Goal: Task Accomplishment & Management: Manage account settings

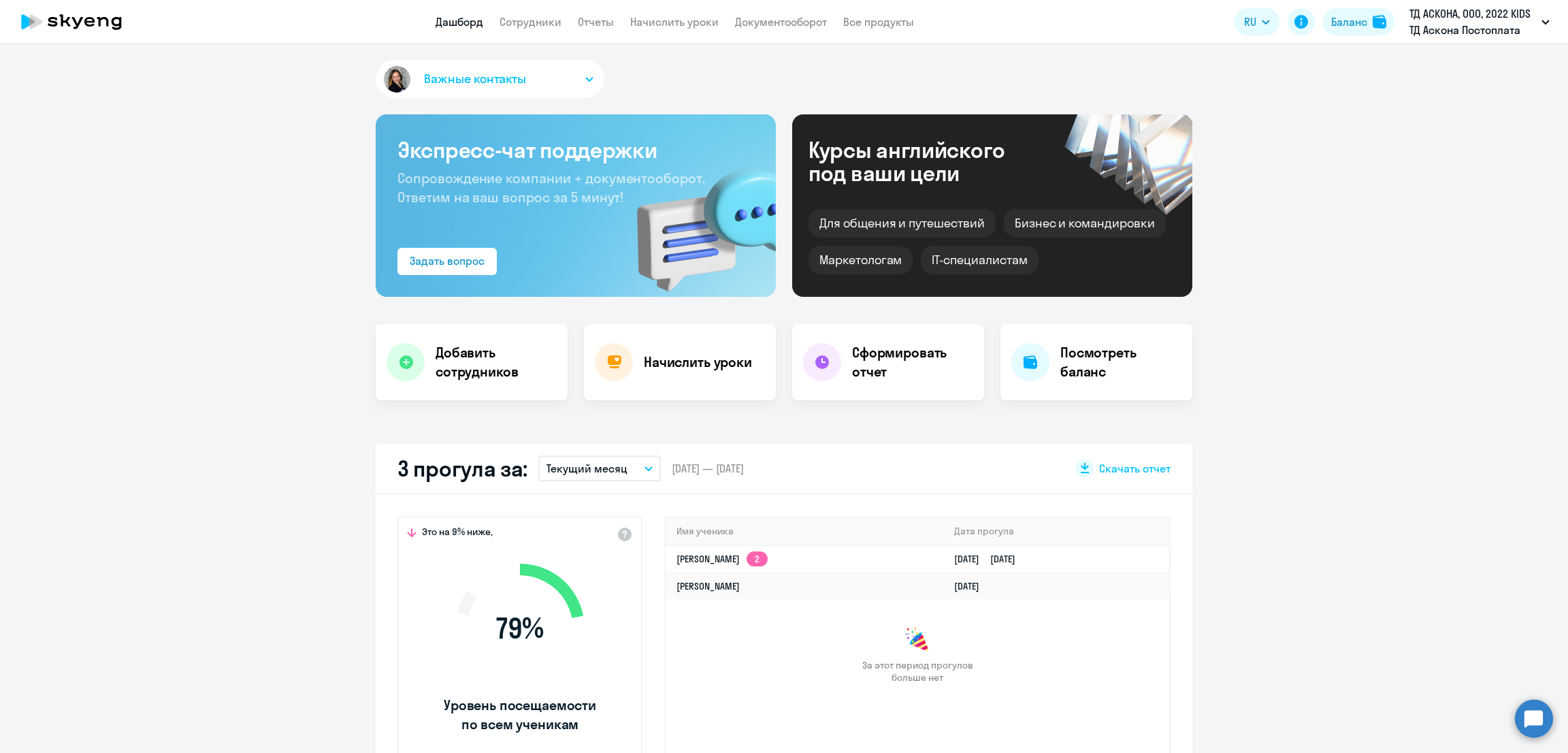
select select "30"
click at [687, 23] on link "Начислить уроки" at bounding box center [674, 21] width 88 height 13
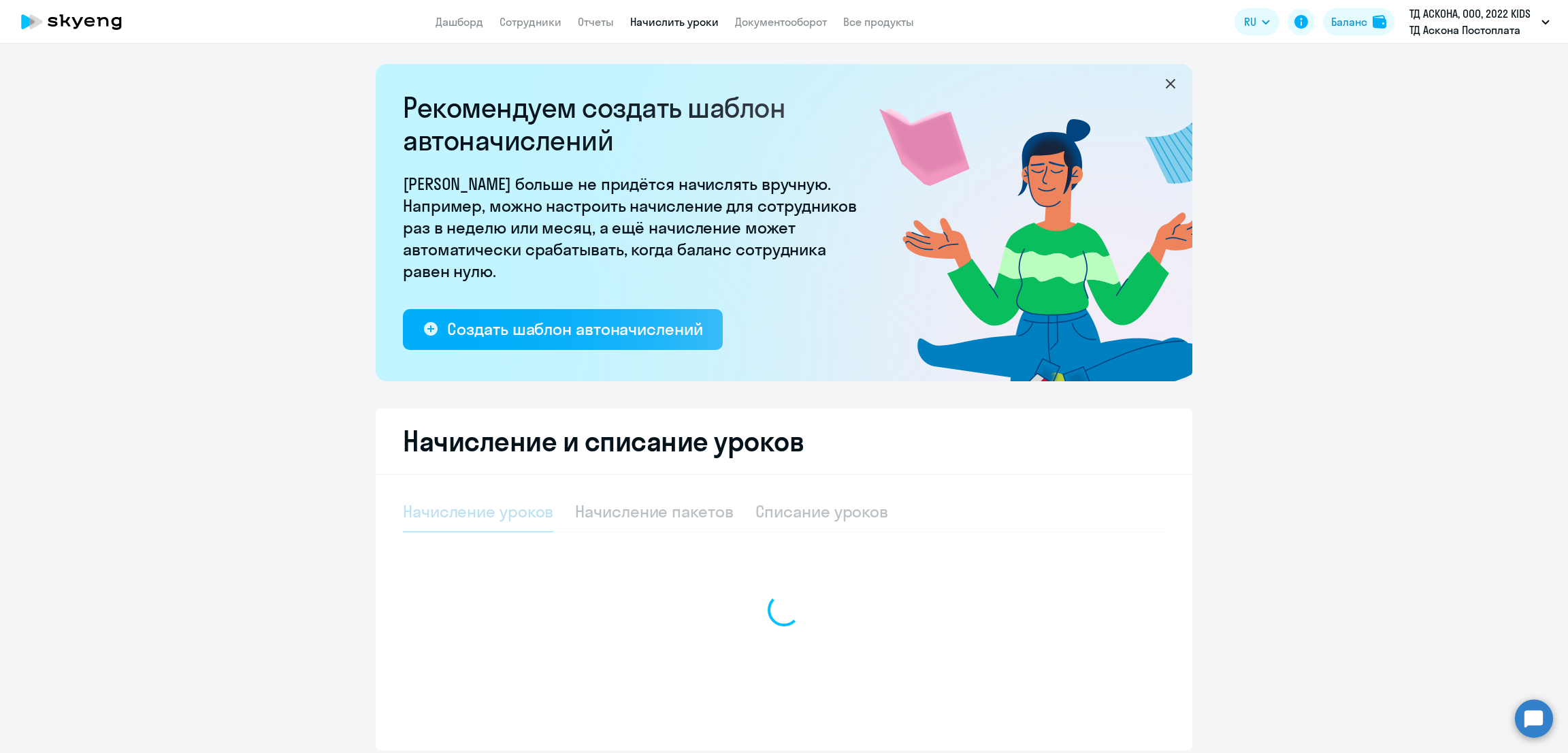
select select "10"
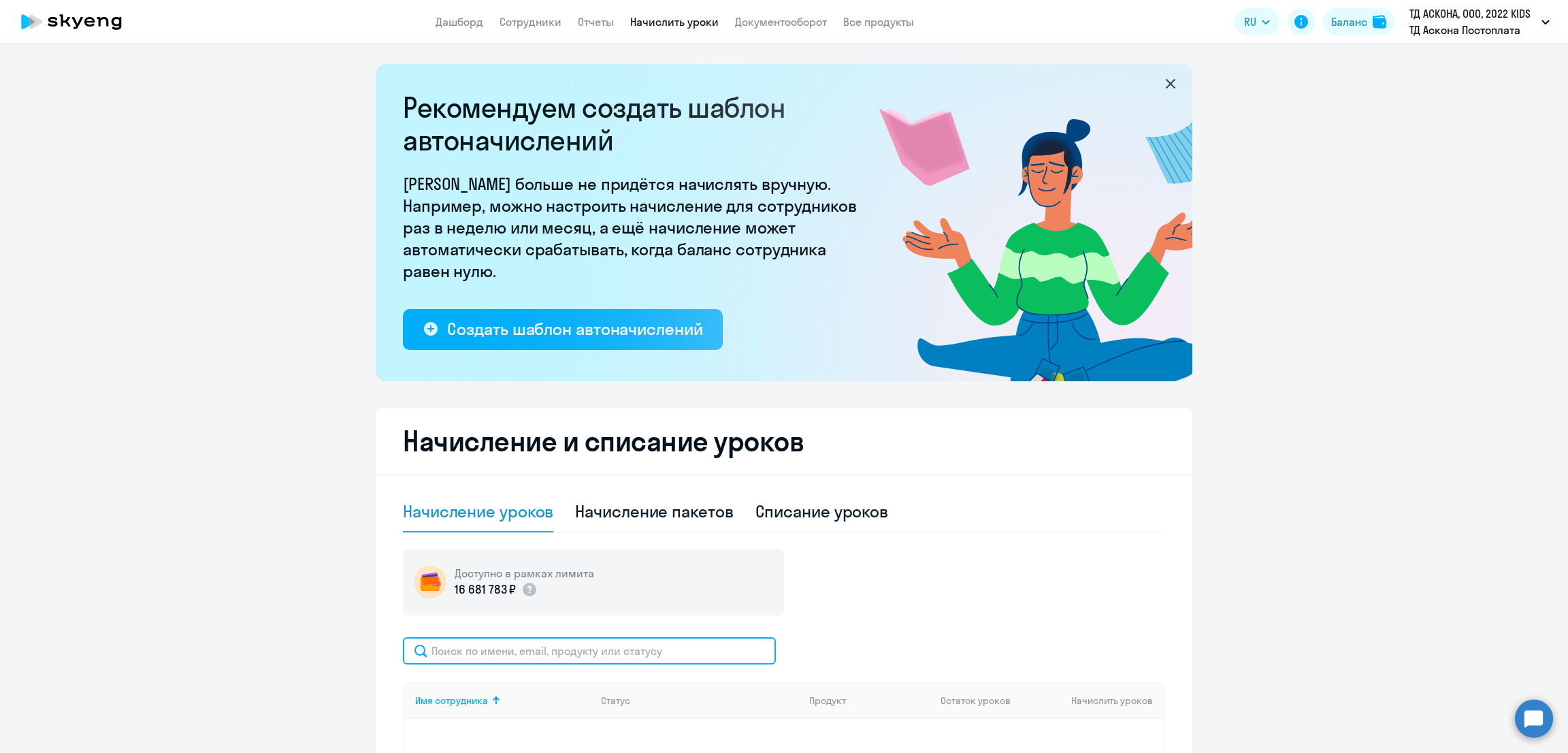
click at [560, 647] on input "text" at bounding box center [589, 650] width 373 height 27
paste input "[PERSON_NAME]"
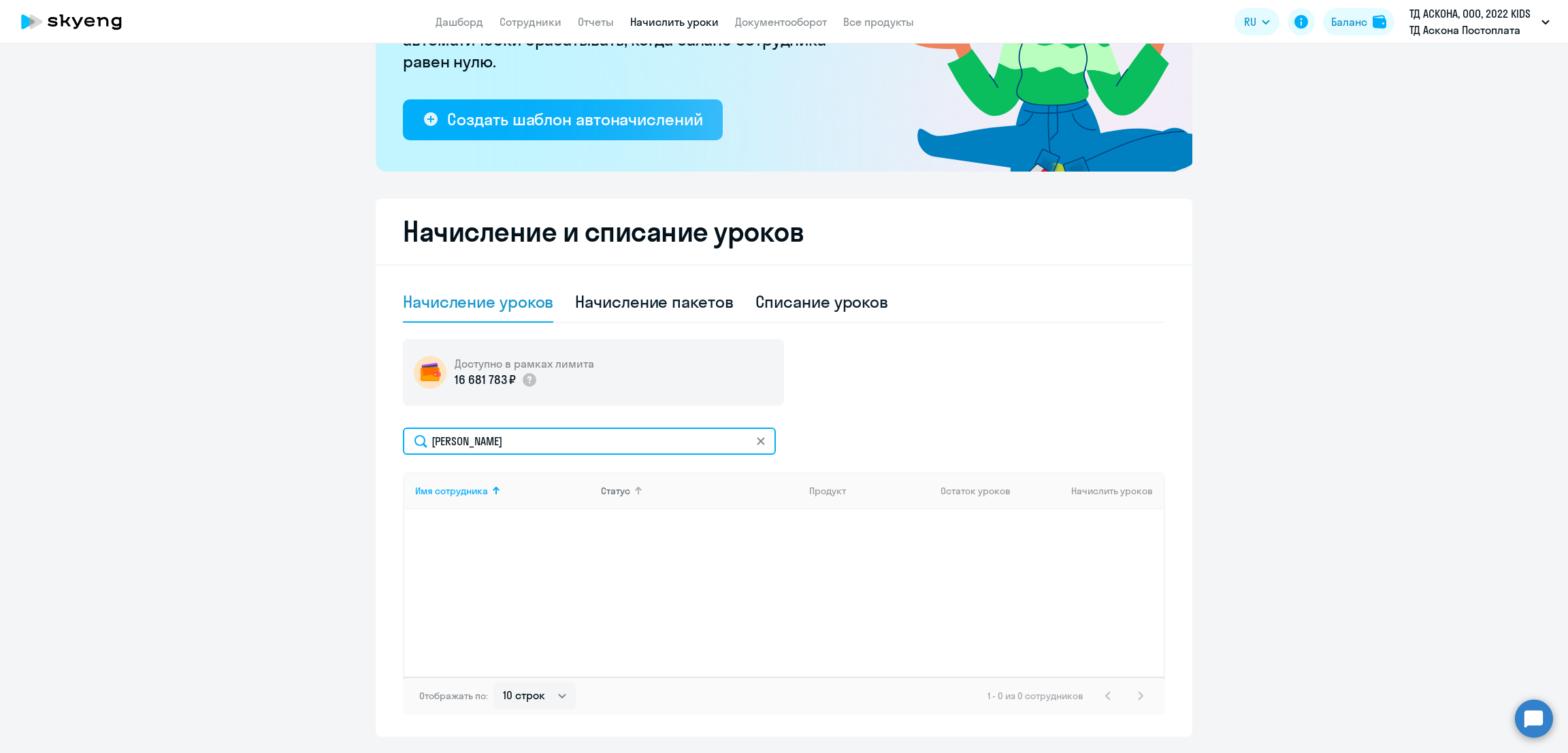
scroll to position [247, 0]
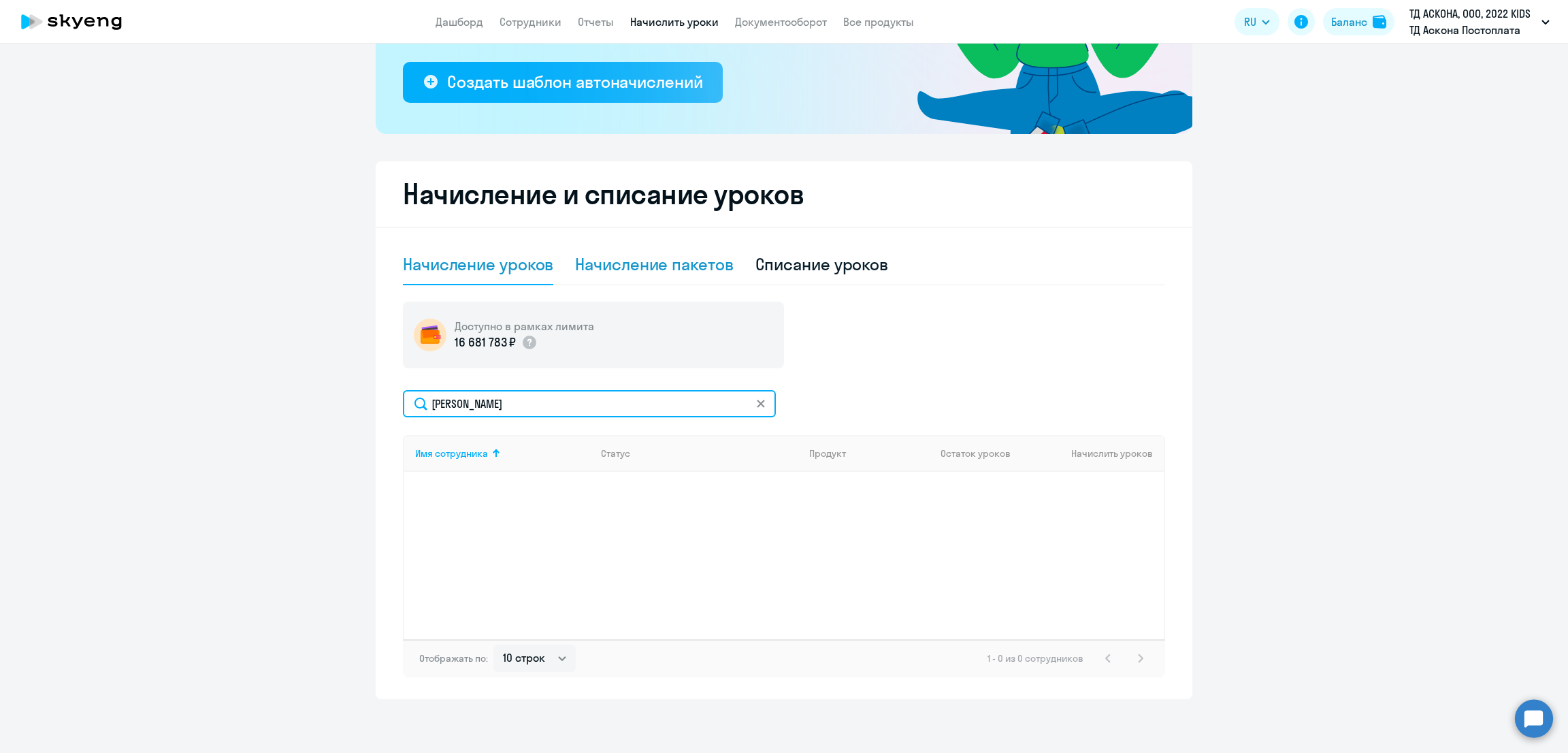
type input "[PERSON_NAME]"
click at [628, 268] on div "Начисление пакетов" at bounding box center [654, 264] width 158 height 22
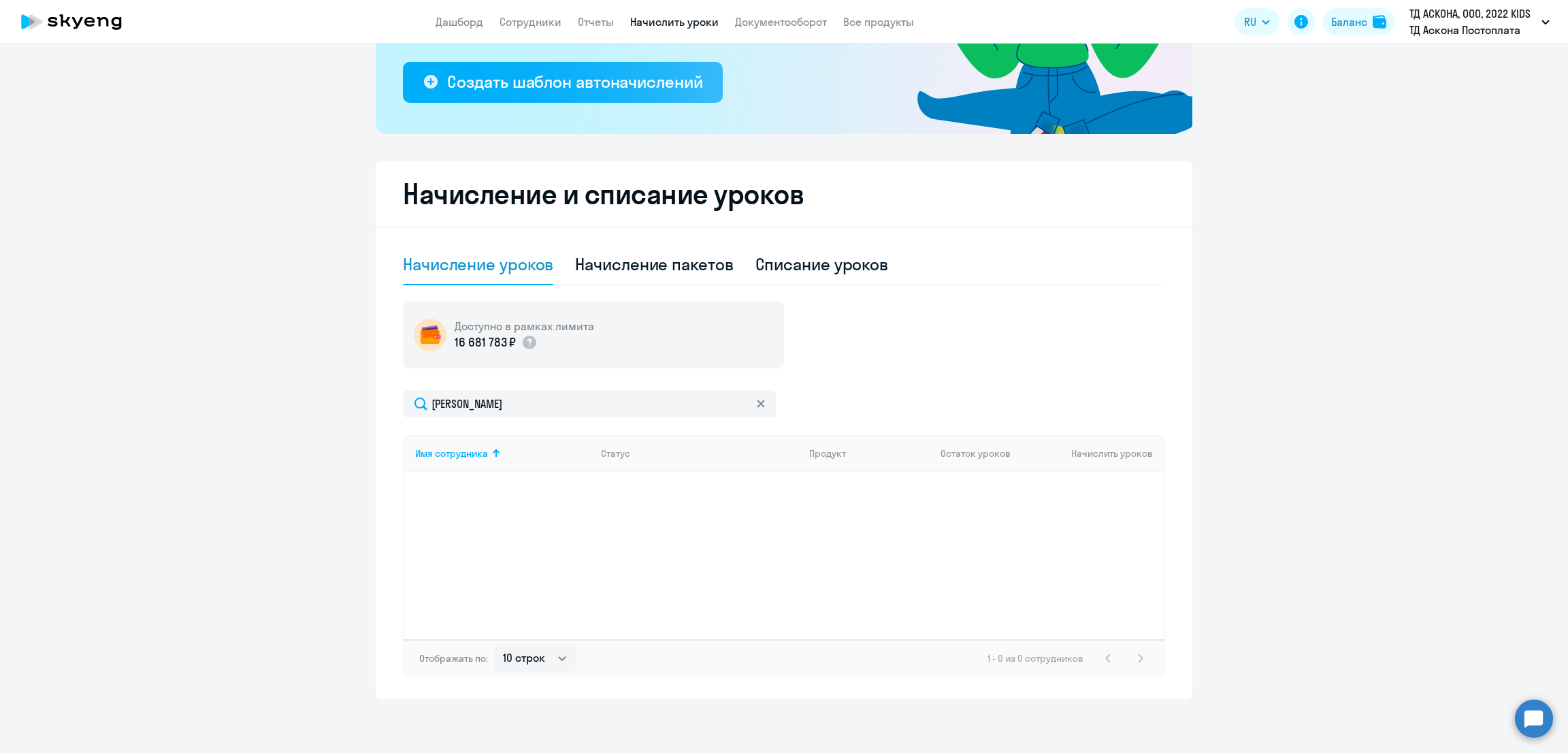
select select "10"
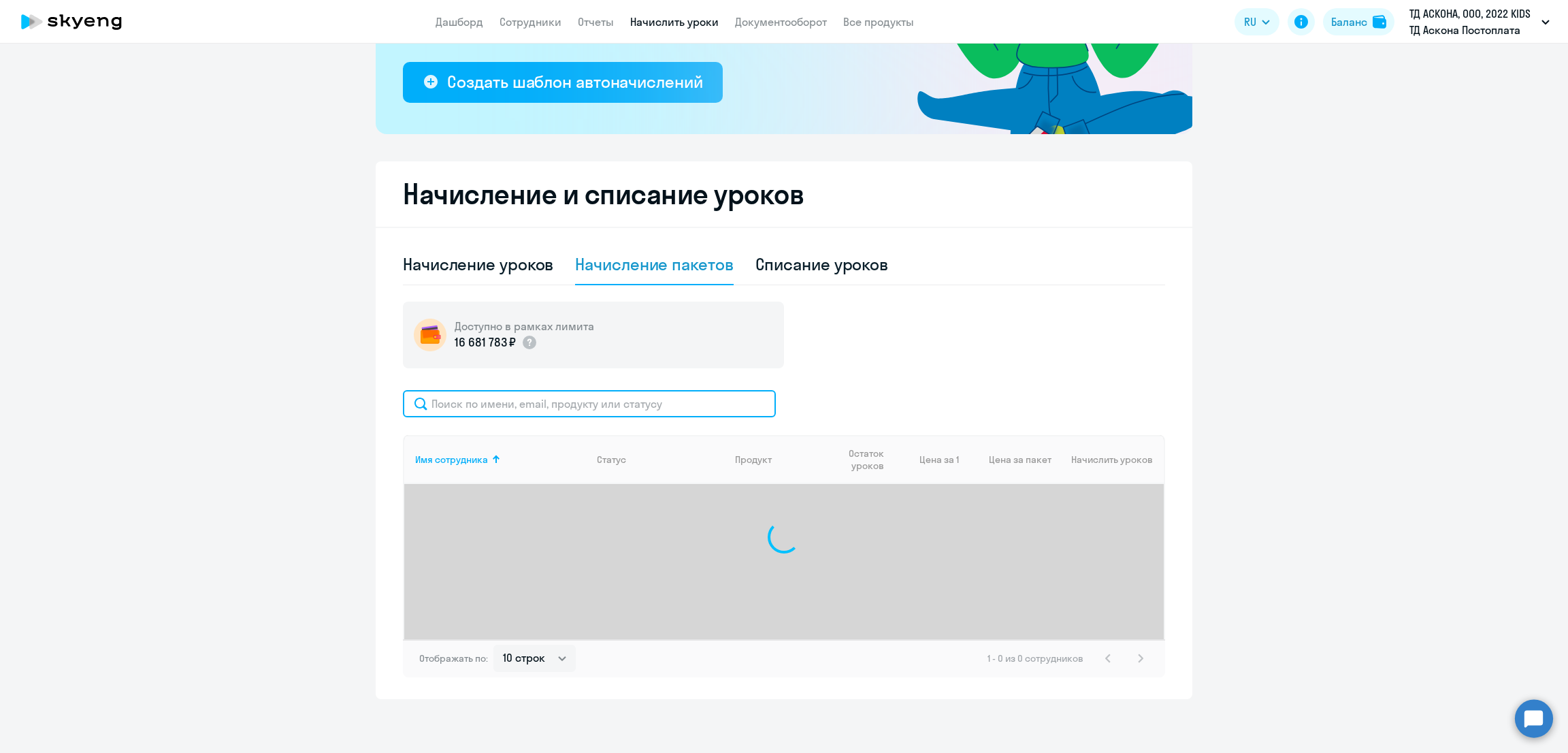
click at [556, 398] on input "text" at bounding box center [589, 403] width 373 height 27
paste input "[PERSON_NAME]"
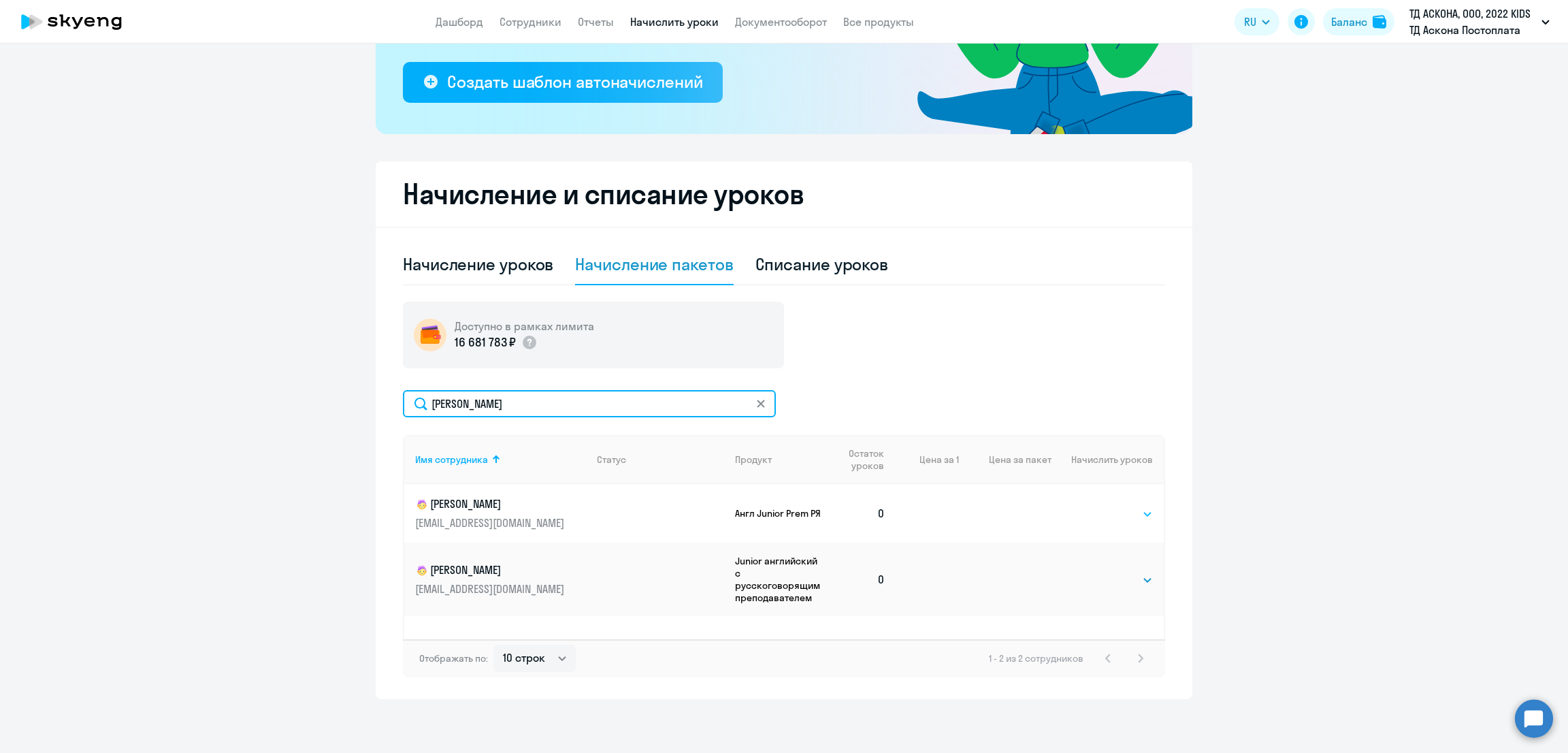
type input "[PERSON_NAME]"
click at [1129, 512] on select "Выбрать 8 16 32 64 128" at bounding box center [1124, 514] width 56 height 16
select select "16"
click at [1097, 506] on select "Выбрать 8 16 32 64 128" at bounding box center [1124, 514] width 56 height 16
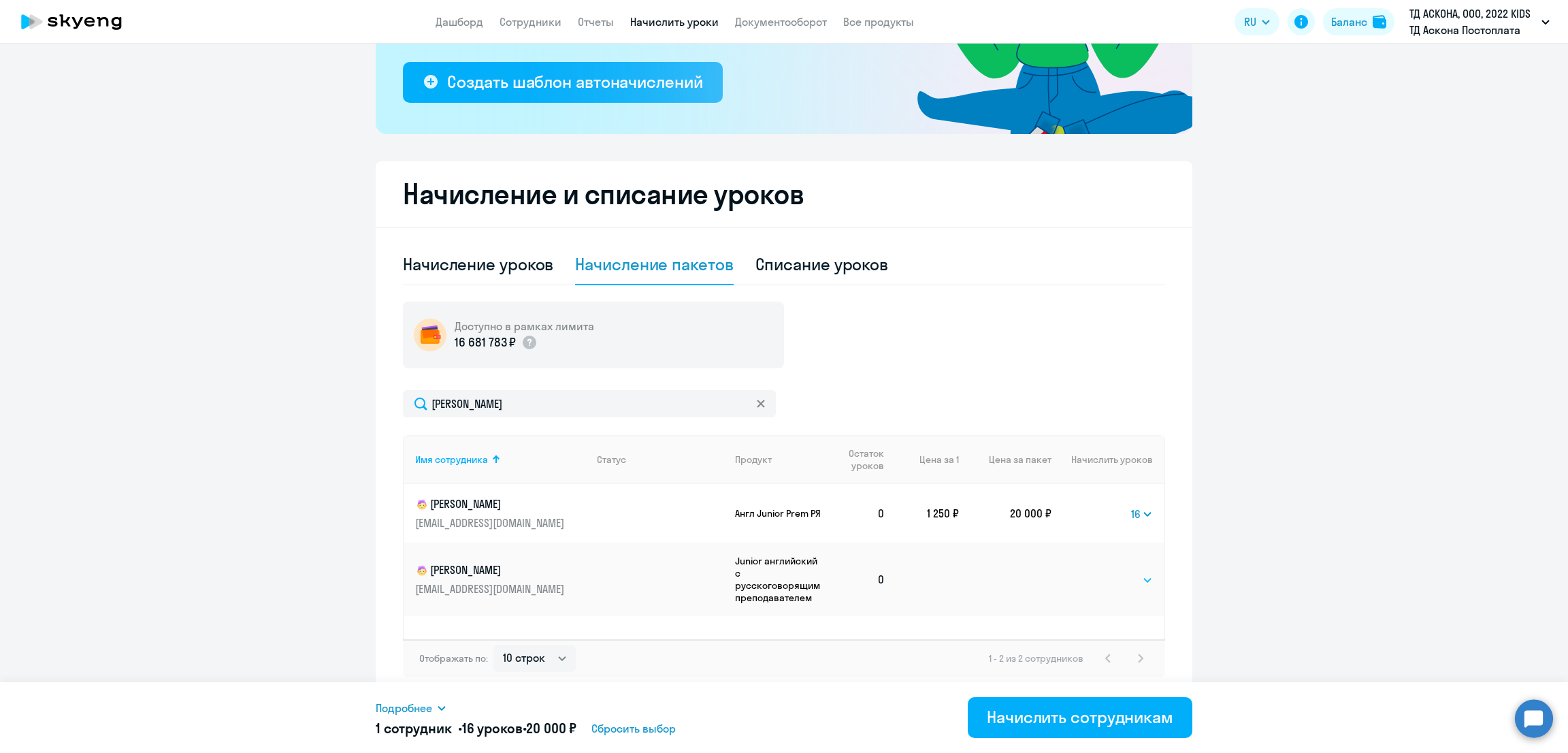
click at [1112, 580] on select "Выбрать 8 16 32 64 128" at bounding box center [1124, 580] width 56 height 16
select select "64"
click at [1097, 572] on select "Выбрать 8 16 32 64 128" at bounding box center [1124, 580] width 56 height 16
click at [1063, 719] on div "Начислить сотрудникам" at bounding box center [1080, 716] width 187 height 22
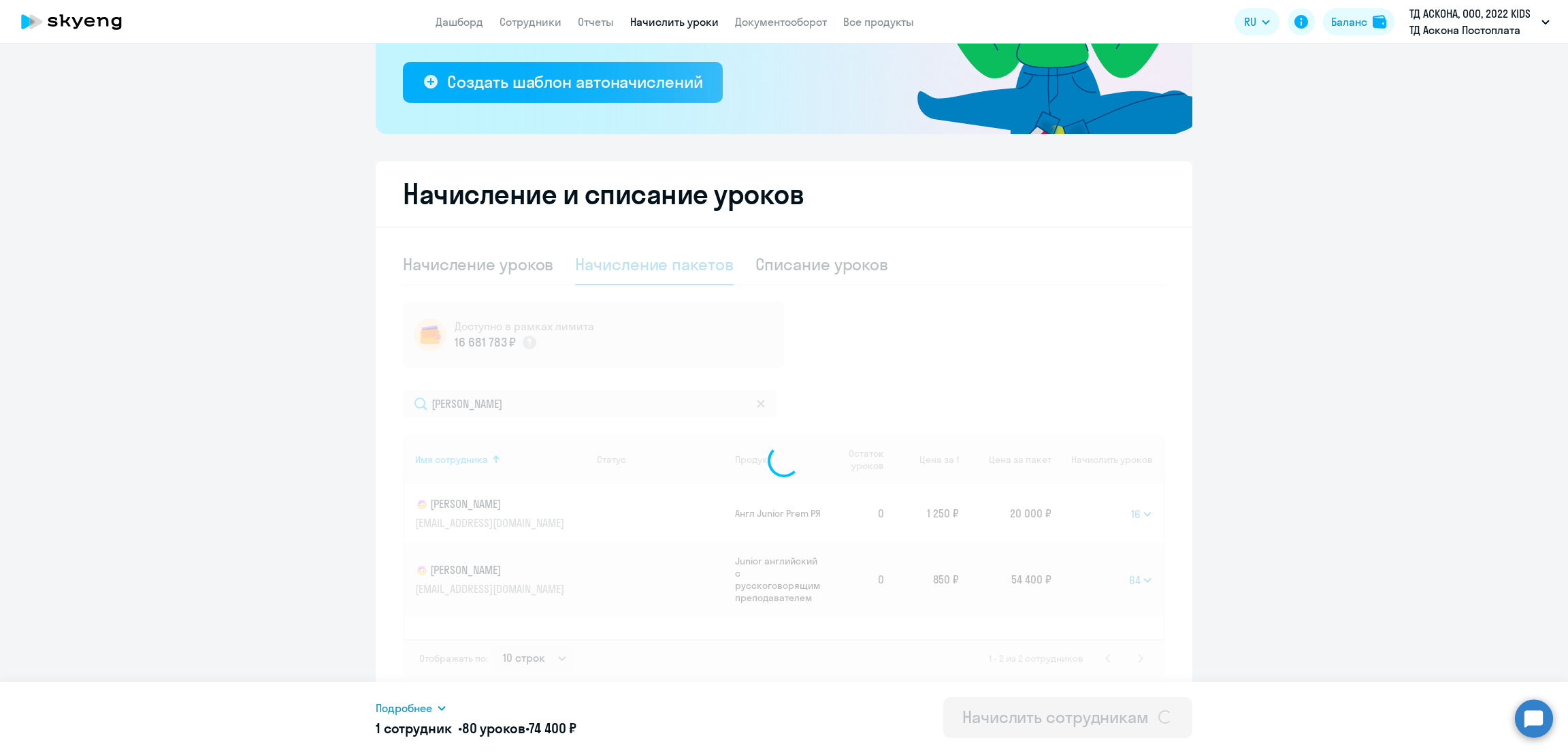
select select
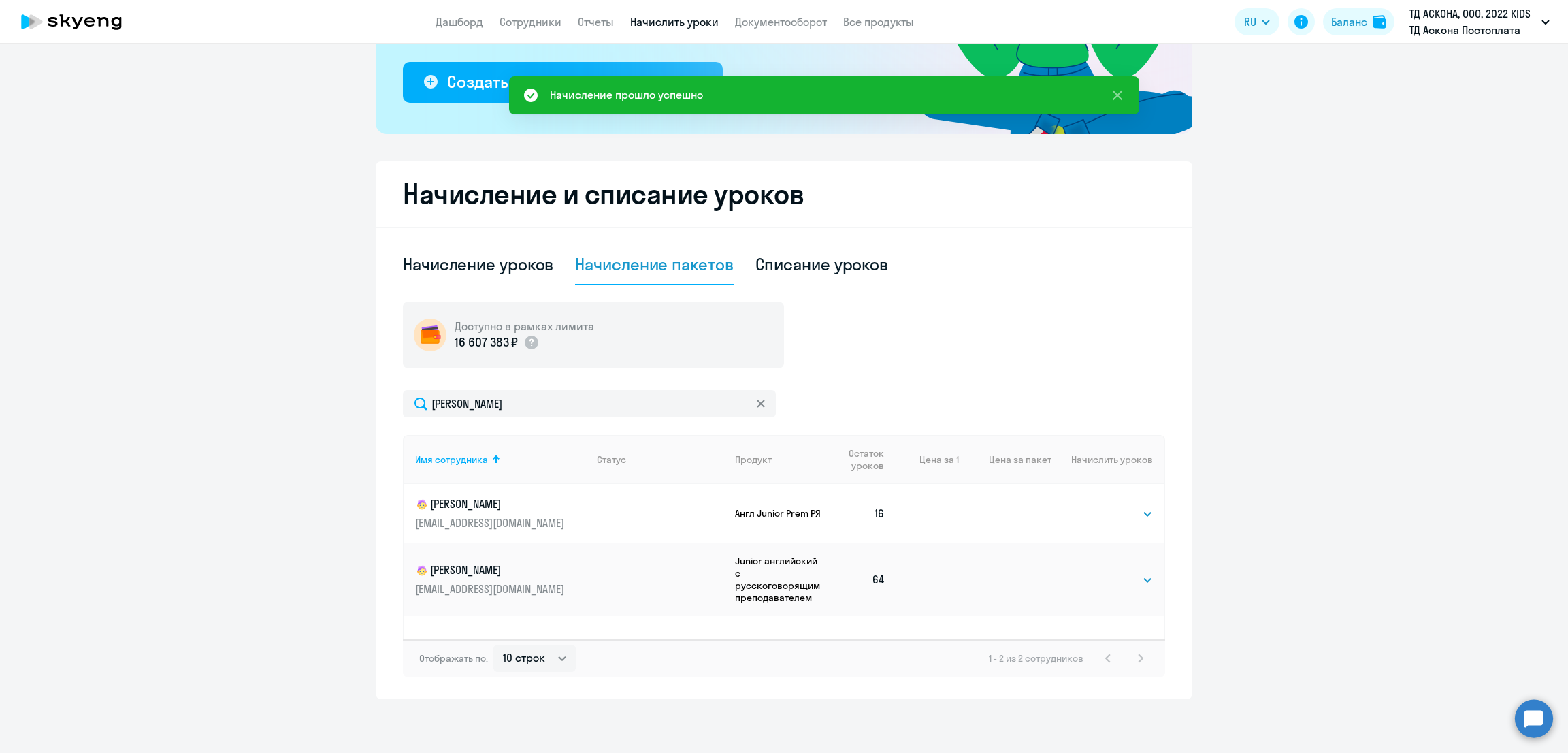
click at [810, 267] on div "Списание уроков" at bounding box center [822, 264] width 133 height 22
select select "10"
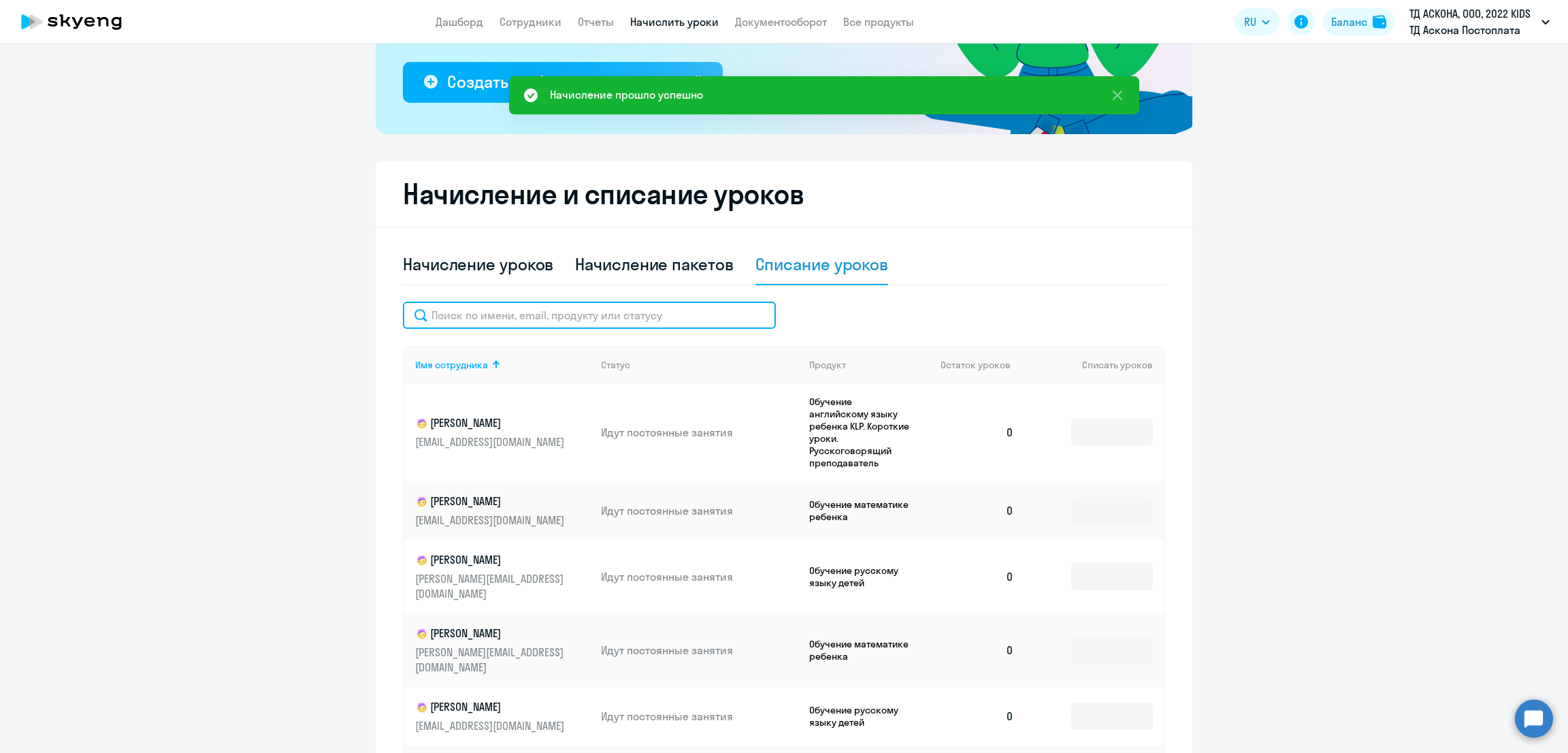
click at [518, 304] on input "text" at bounding box center [589, 315] width 373 height 27
paste input "[PERSON_NAME]"
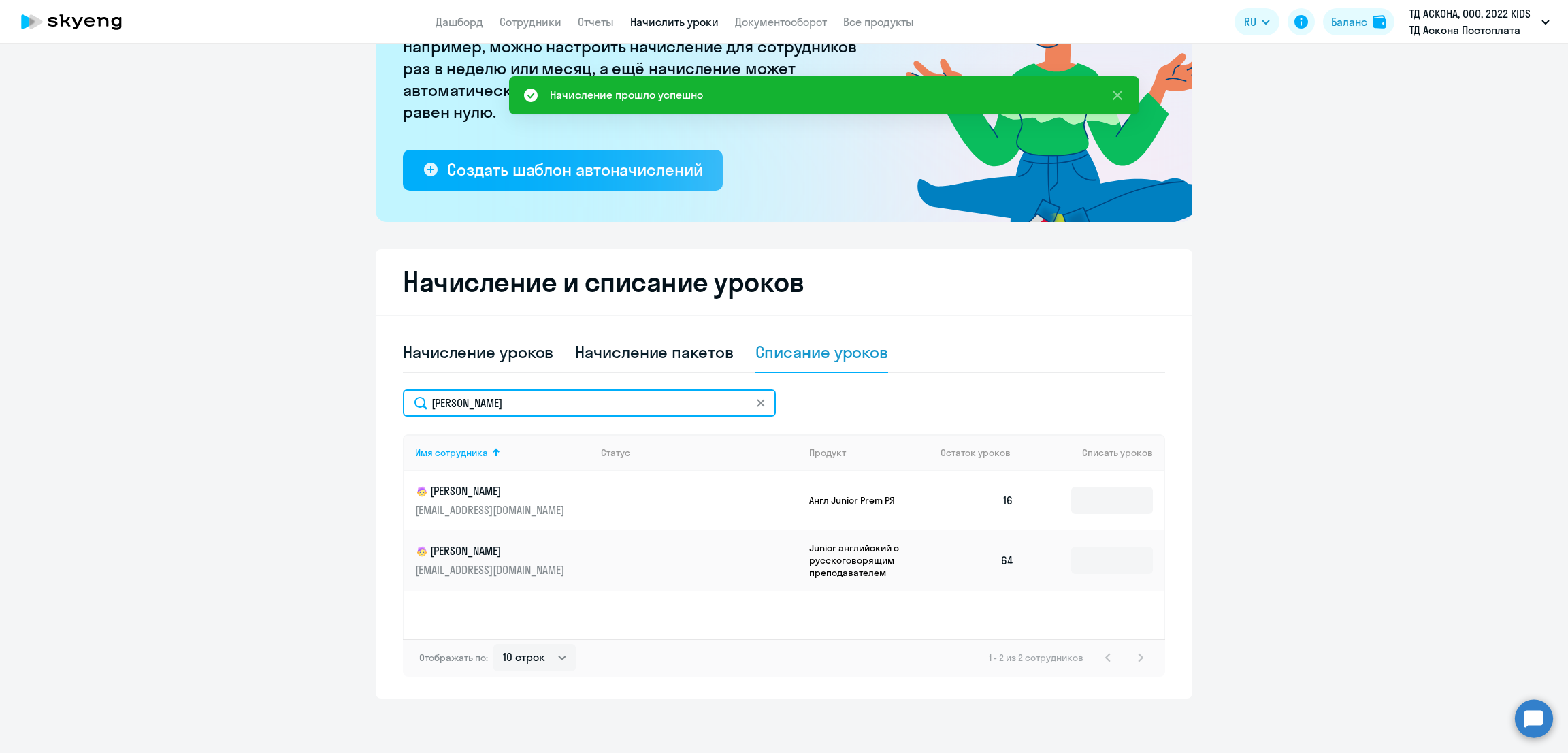
scroll to position [158, 0]
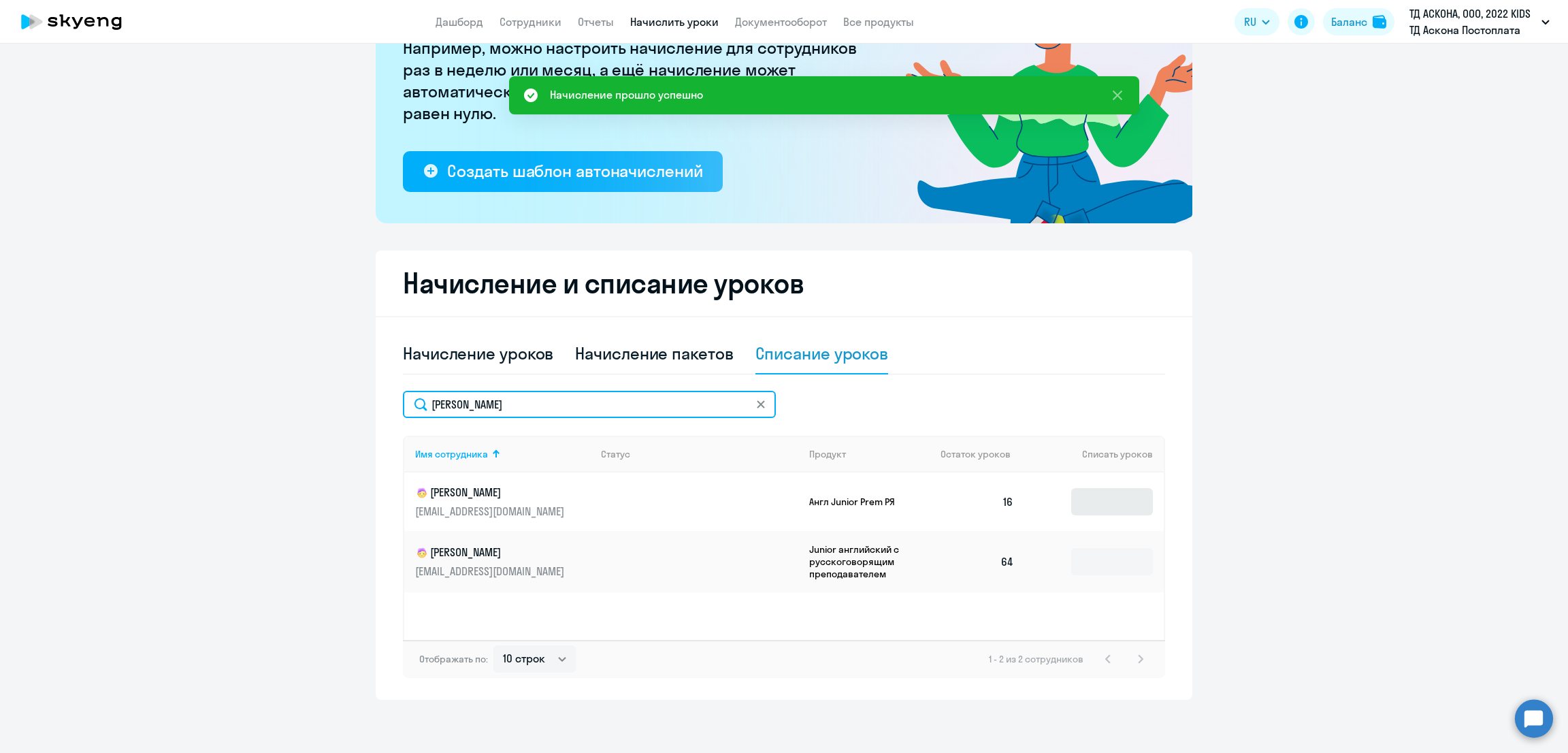
type input "[PERSON_NAME]"
click at [1090, 504] on input at bounding box center [1112, 502] width 81 height 27
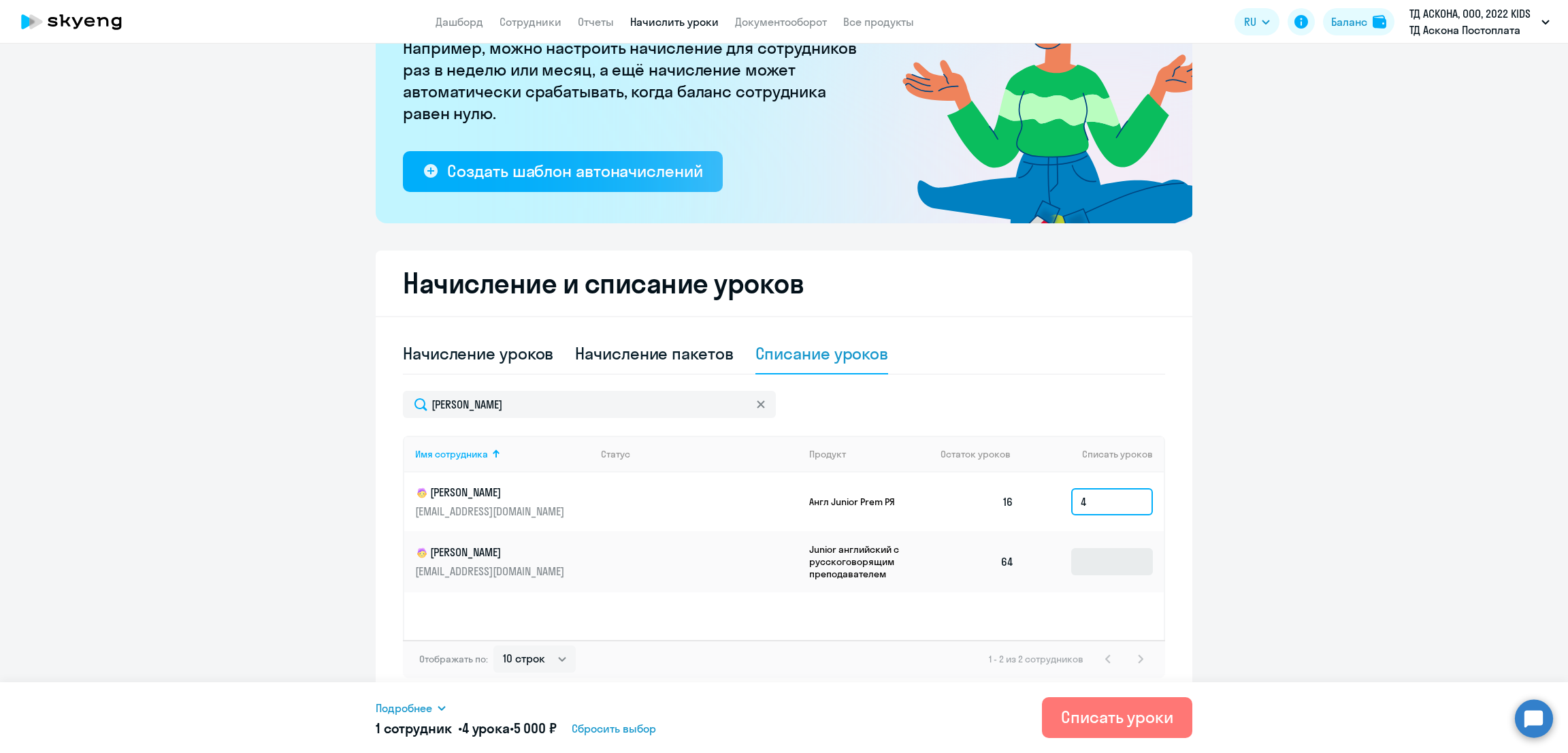
type input "4"
click at [1105, 560] on input at bounding box center [1112, 561] width 81 height 27
type input "20"
click at [1117, 714] on div "Списать уроки" at bounding box center [1117, 716] width 113 height 22
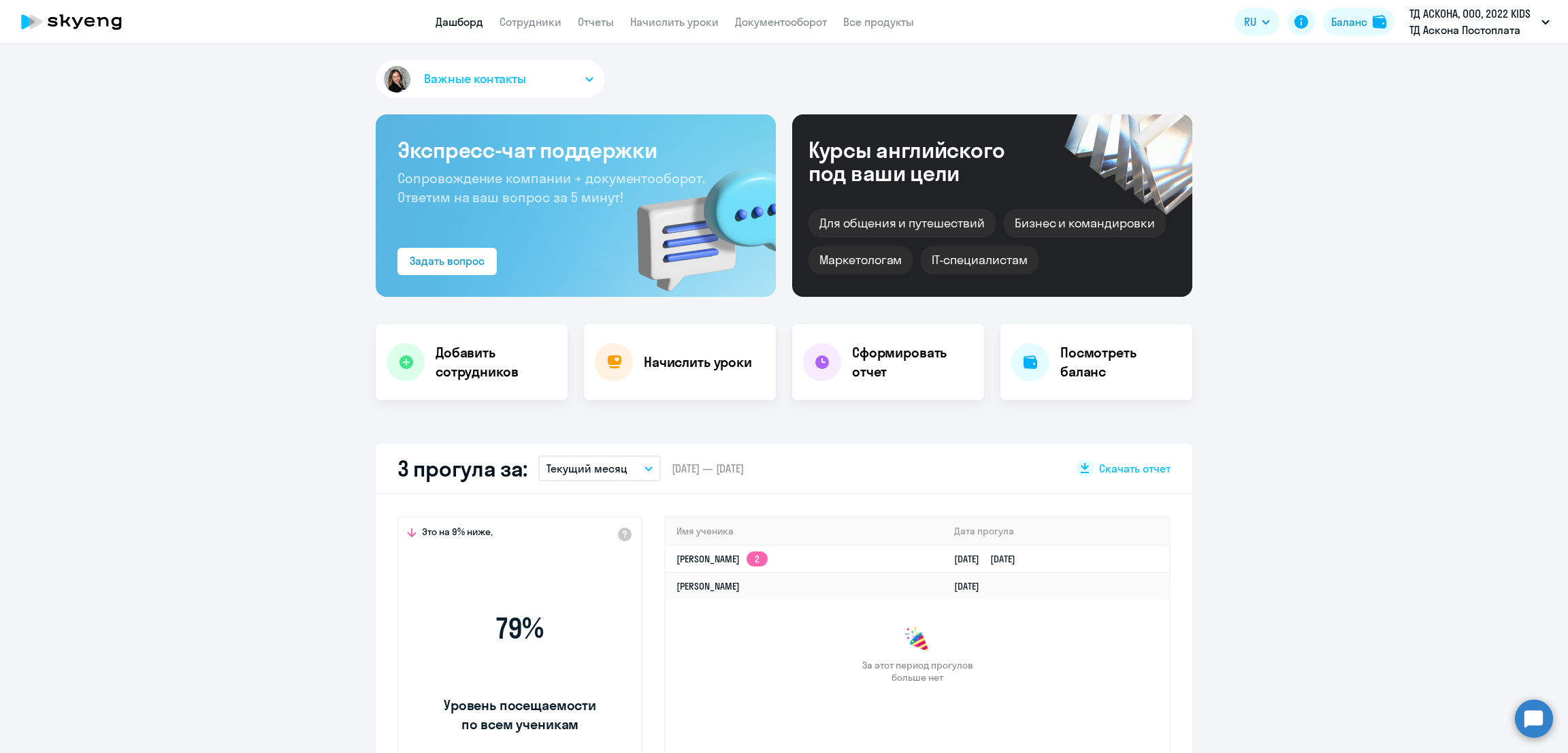
select select "30"
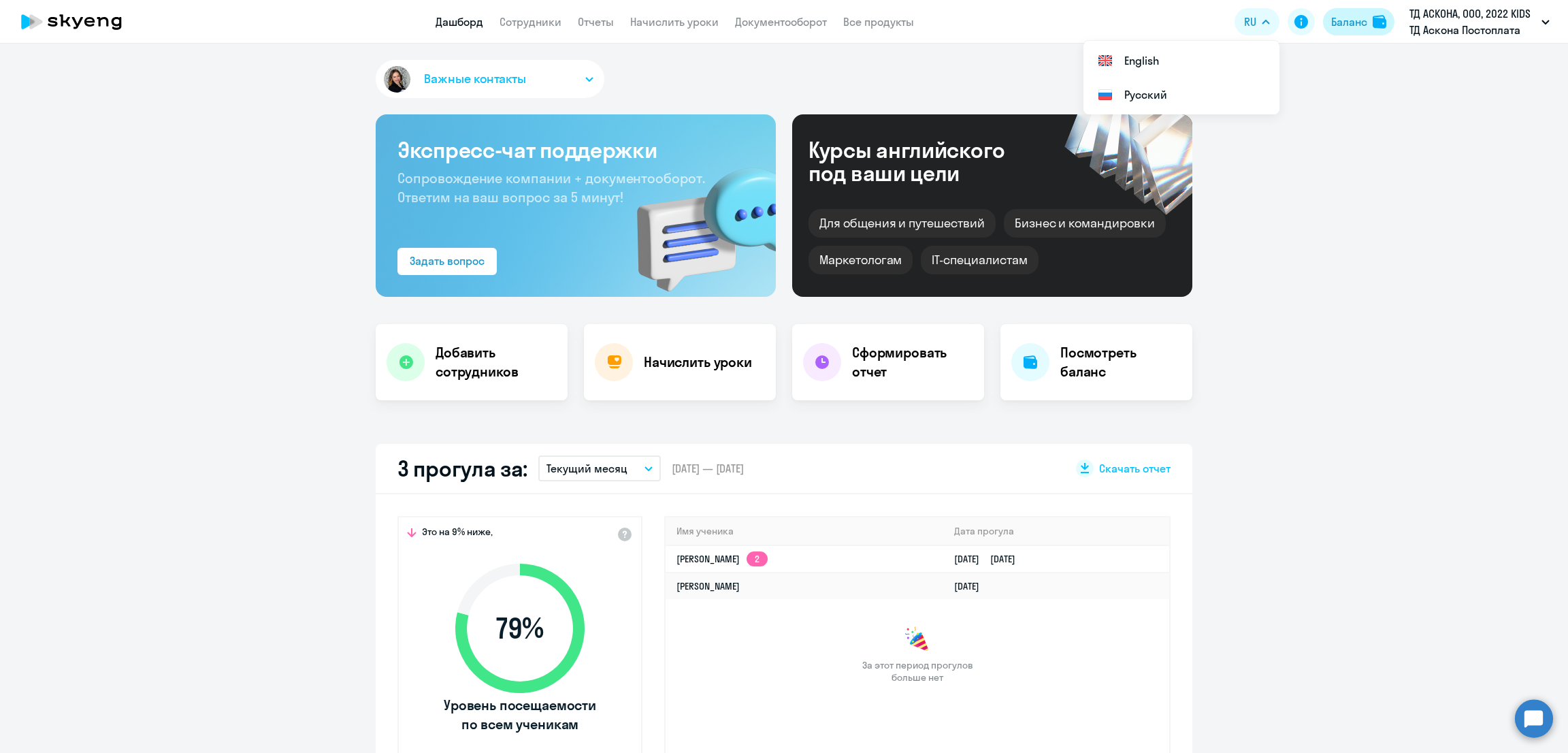
click at [1359, 26] on div "Баланс" at bounding box center [1349, 21] width 36 height 16
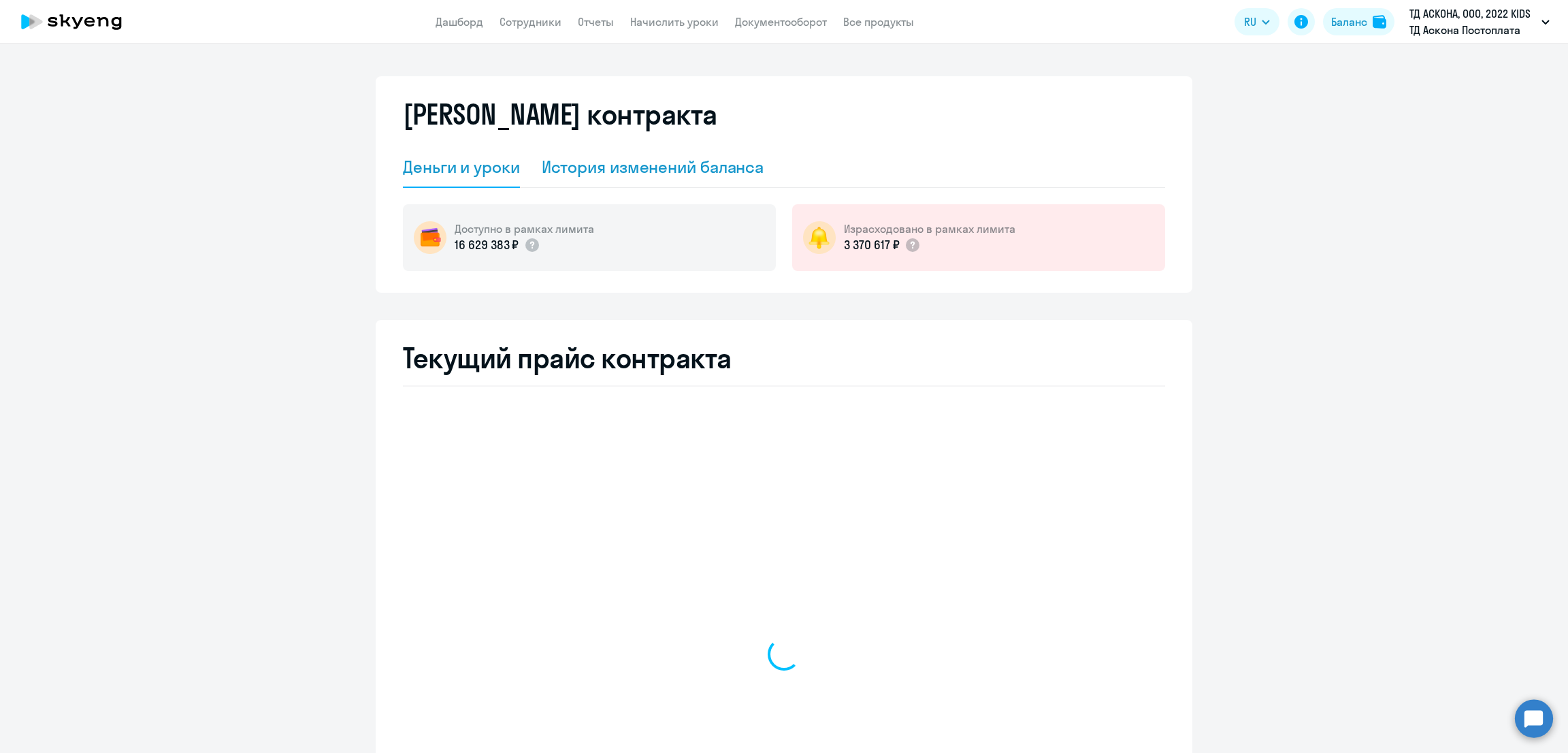
click at [698, 167] on div "История изменений баланса" at bounding box center [653, 166] width 222 height 22
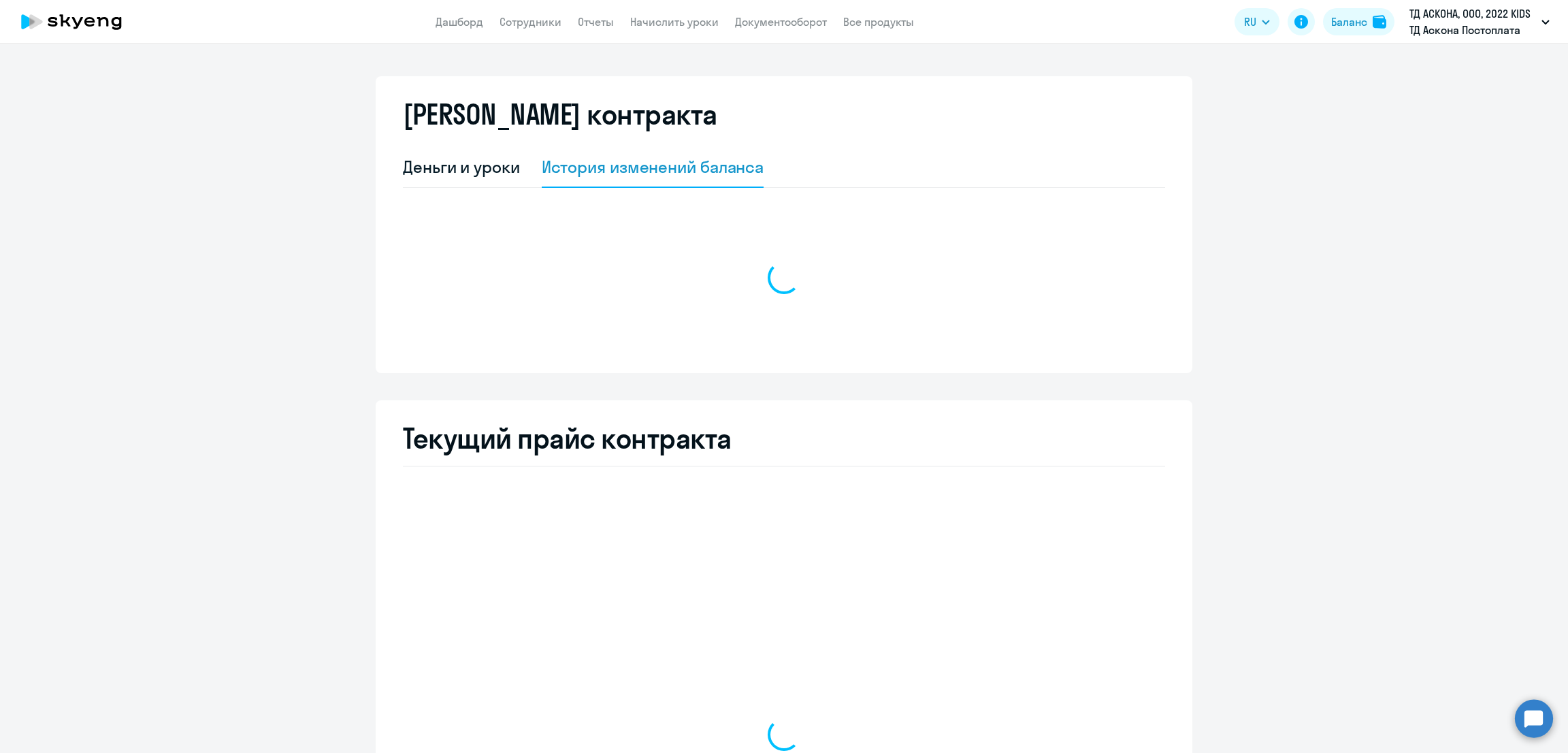
select select "english_adult_not_native_speaker"
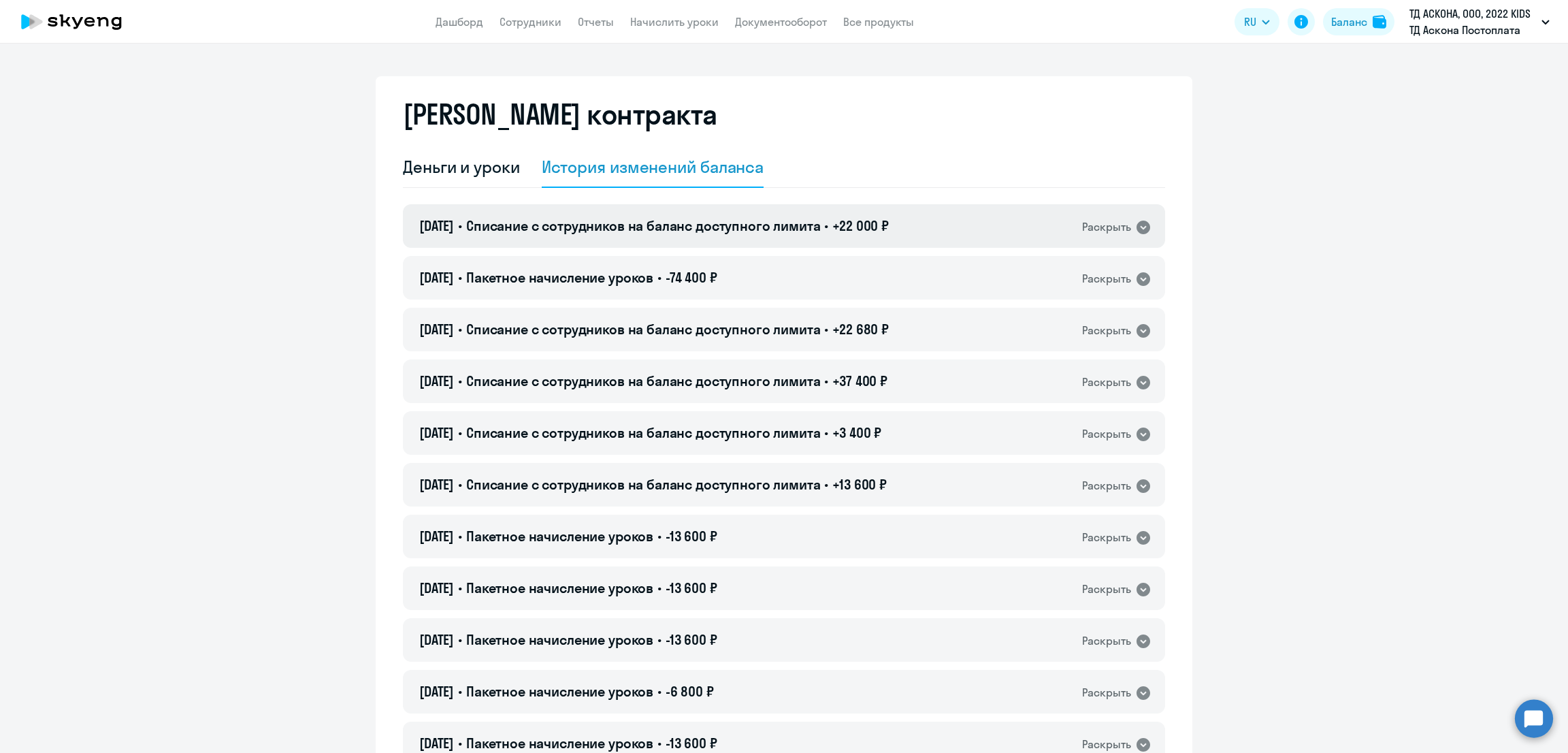
click at [862, 213] on div "20.08.2025 • Списание с сотрудников на баланс доступного лимита • +22 000 ₽ Рас…" at bounding box center [783, 226] width 762 height 44
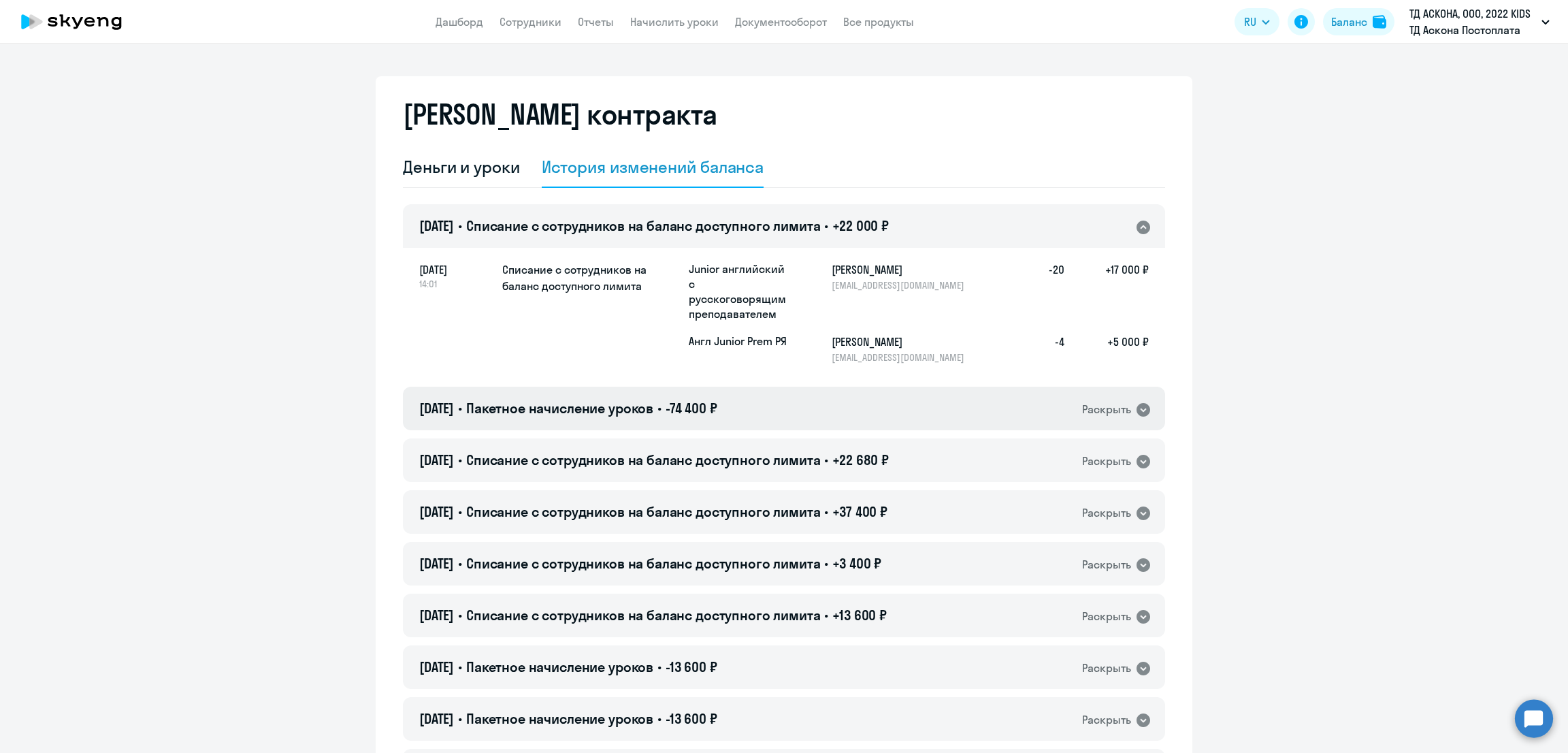
click at [884, 413] on div "20.08.2025 • Пакетное начисление уроков • -74 400 ₽ Раскрыть" at bounding box center [783, 408] width 762 height 44
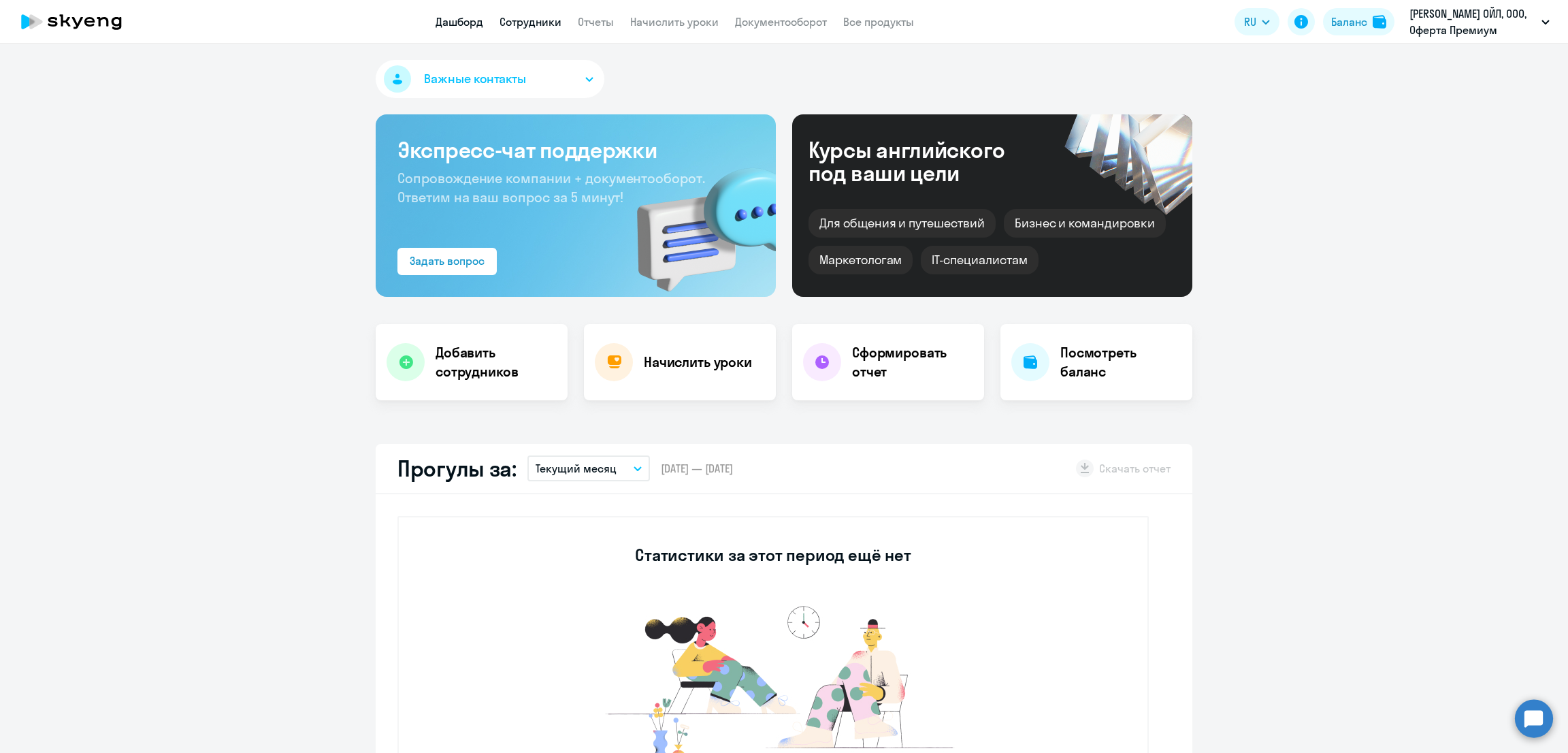
select select "30"
click at [514, 28] on app-menu-item-link "Сотрудники" at bounding box center [531, 22] width 62 height 17
click at [517, 21] on link "Сотрудники" at bounding box center [531, 21] width 62 height 13
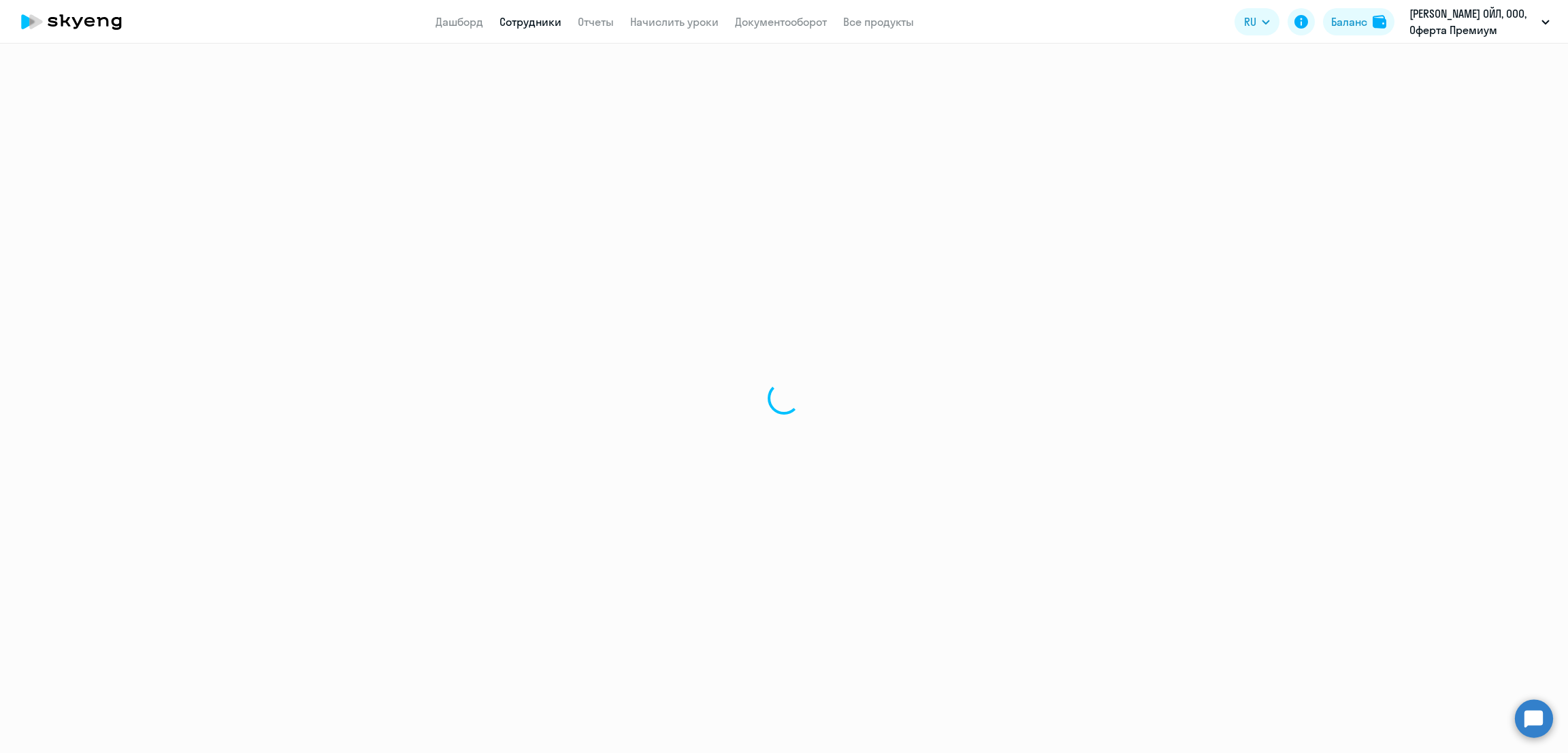
select select "30"
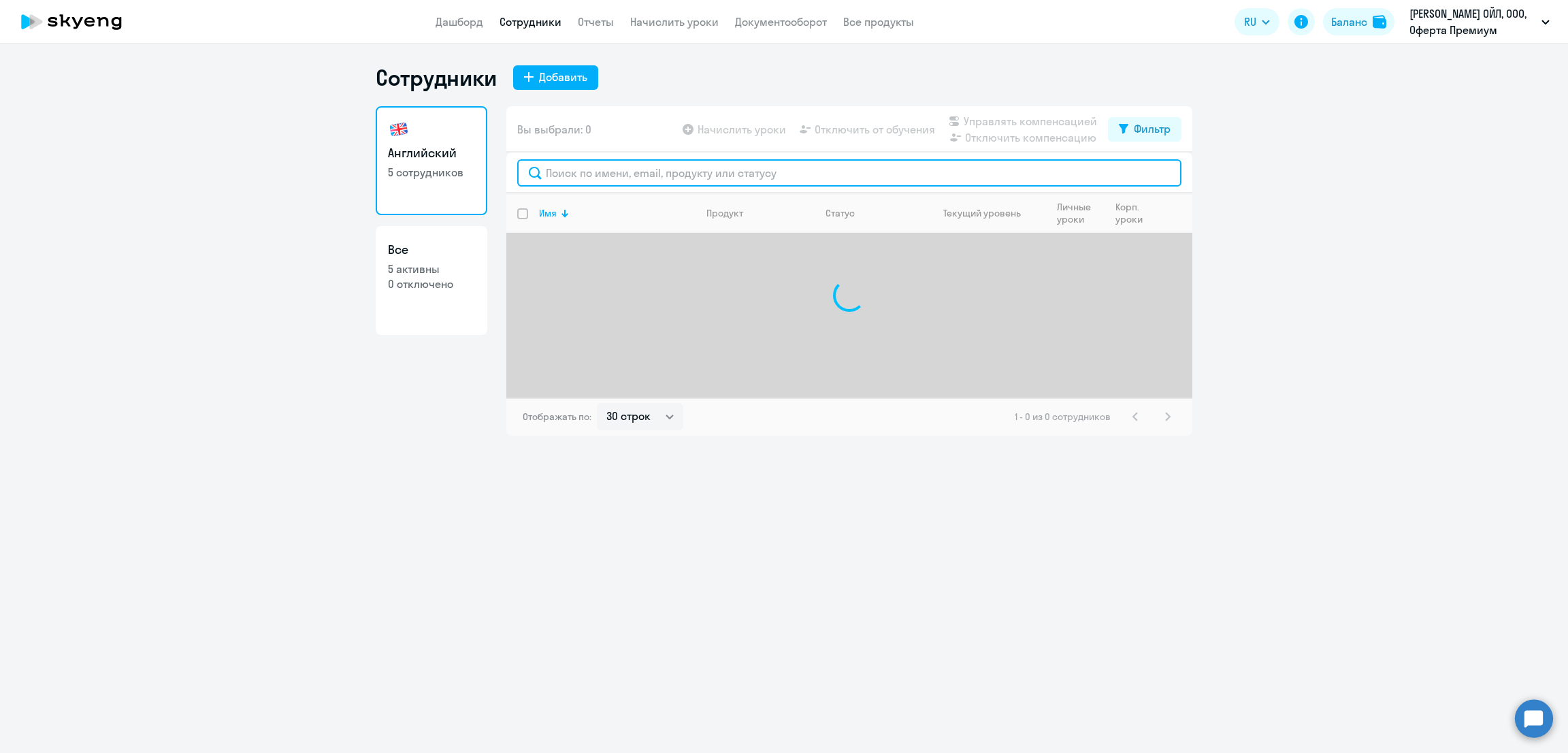
click at [656, 176] on input "text" at bounding box center [849, 173] width 664 height 27
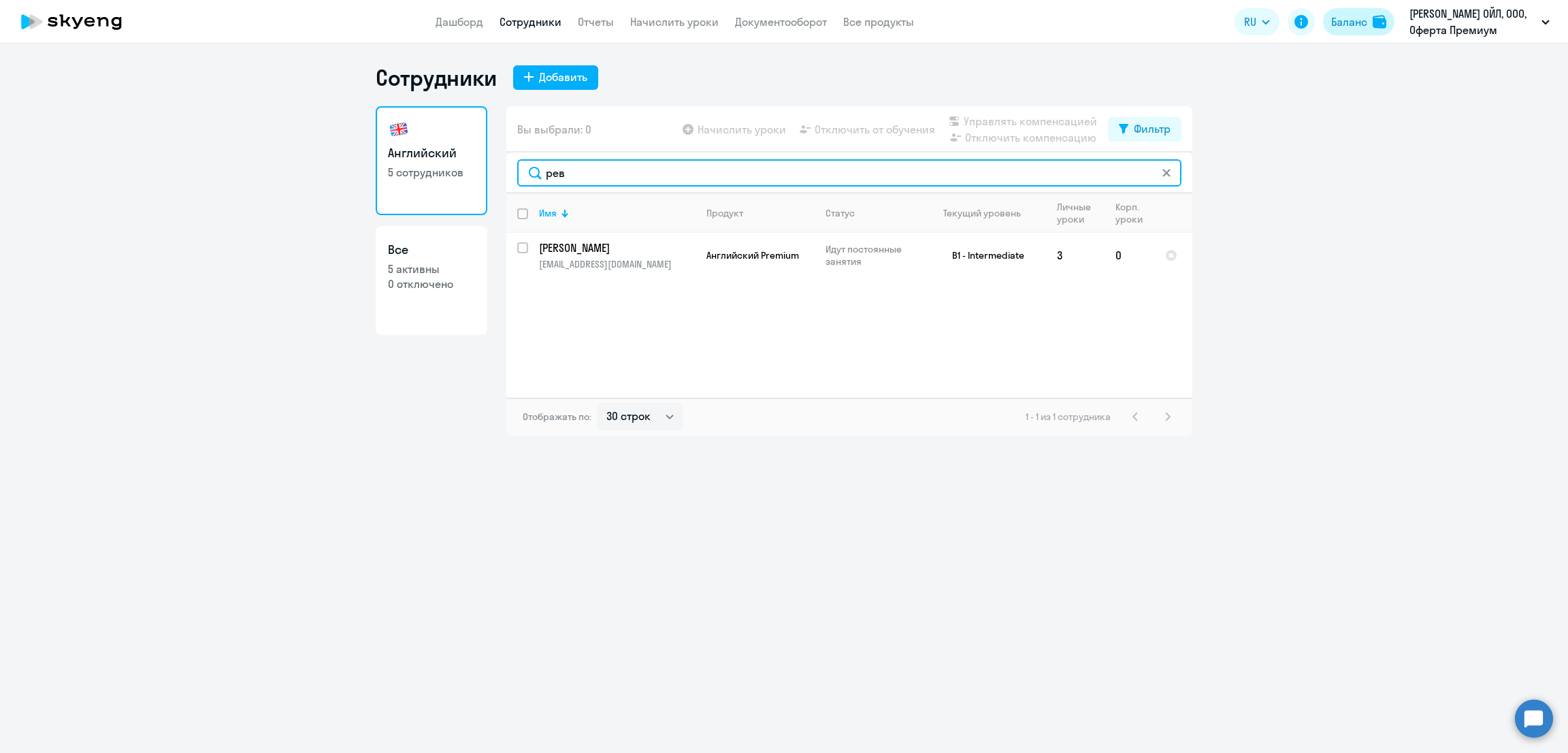
type input "рев"
